Goal: Transaction & Acquisition: Purchase product/service

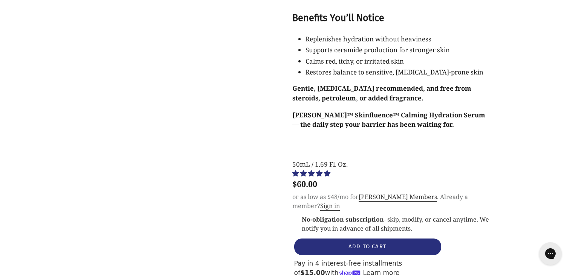
scroll to position [829, 0]
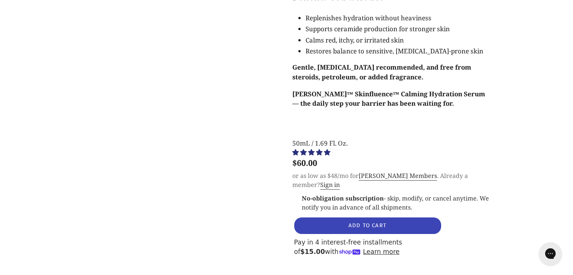
click at [348, 218] on button "ADD TO CART" at bounding box center [367, 226] width 147 height 17
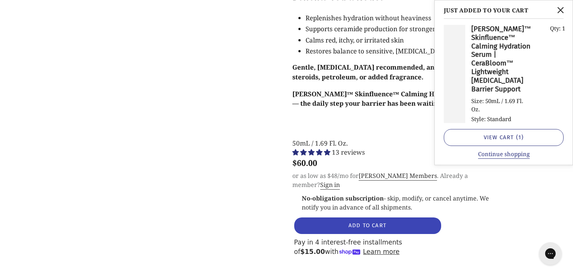
select select "most-helpful"
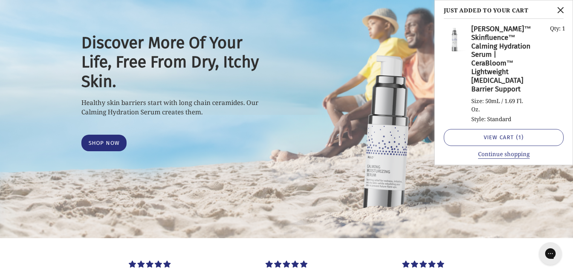
scroll to position [75, 0]
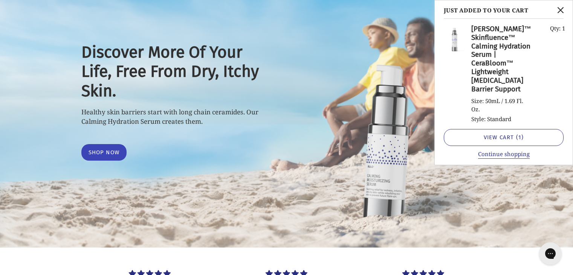
click at [101, 148] on link "Shop Now" at bounding box center [104, 152] width 46 height 17
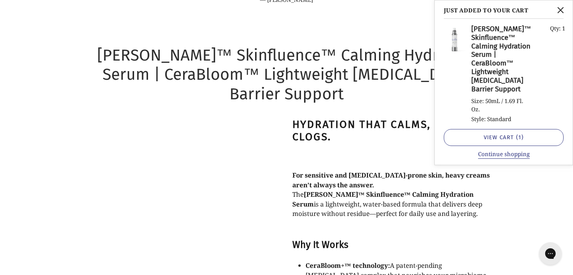
scroll to position [455, 0]
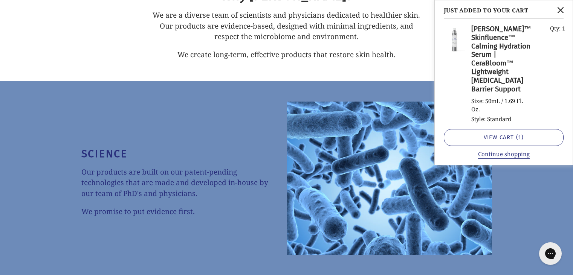
scroll to position [3169, 0]
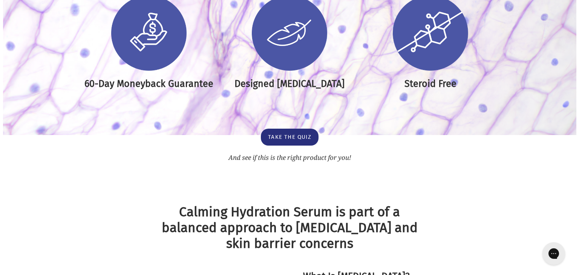
scroll to position [1495, 0]
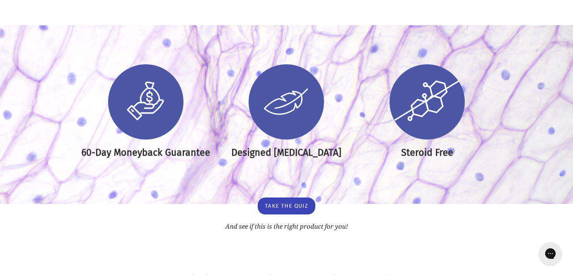
click at [289, 198] on link "TAKE THE QUIZ" at bounding box center [287, 206] width 58 height 17
